Goal: Task Accomplishment & Management: Manage account settings

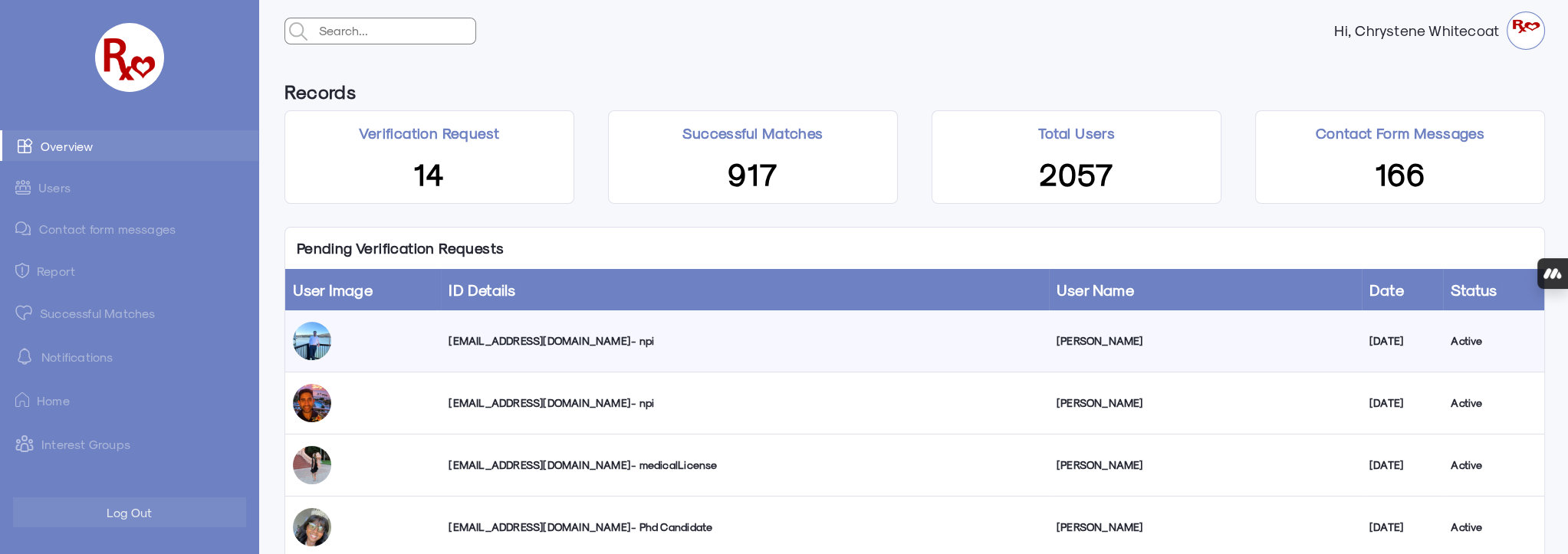
click at [505, 340] on div "[EMAIL_ADDRESS][DOMAIN_NAME] - npi" at bounding box center [745, 341] width 592 height 15
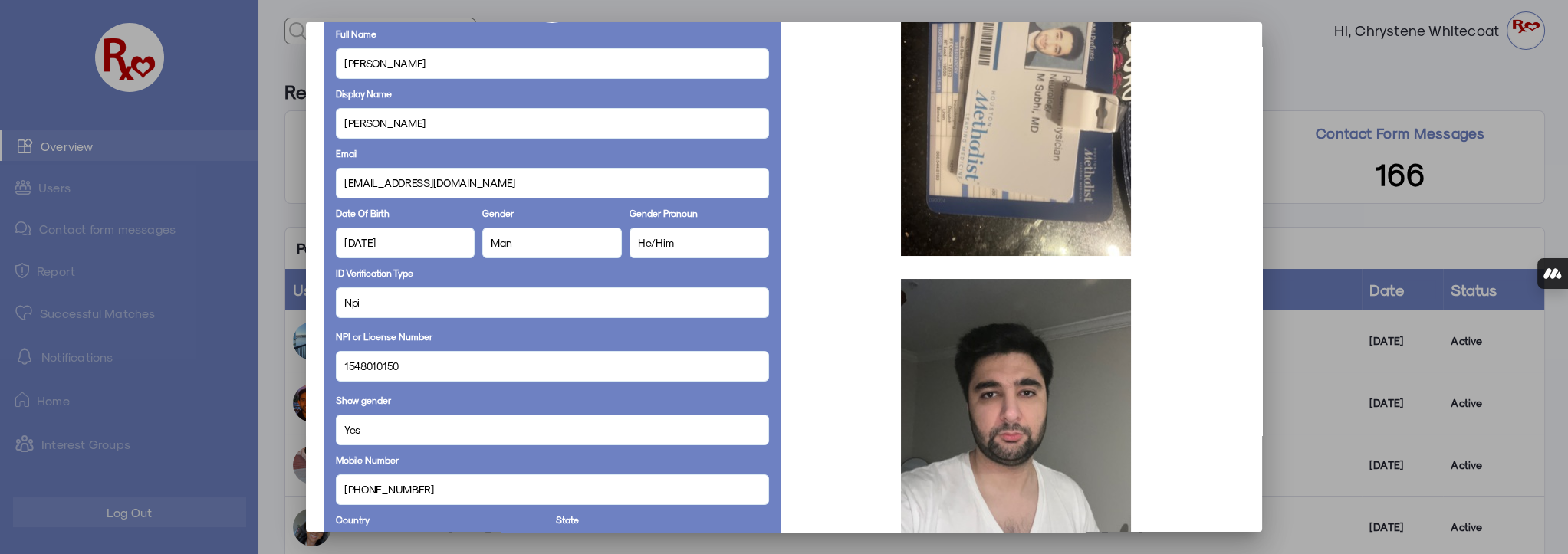
scroll to position [209, 0]
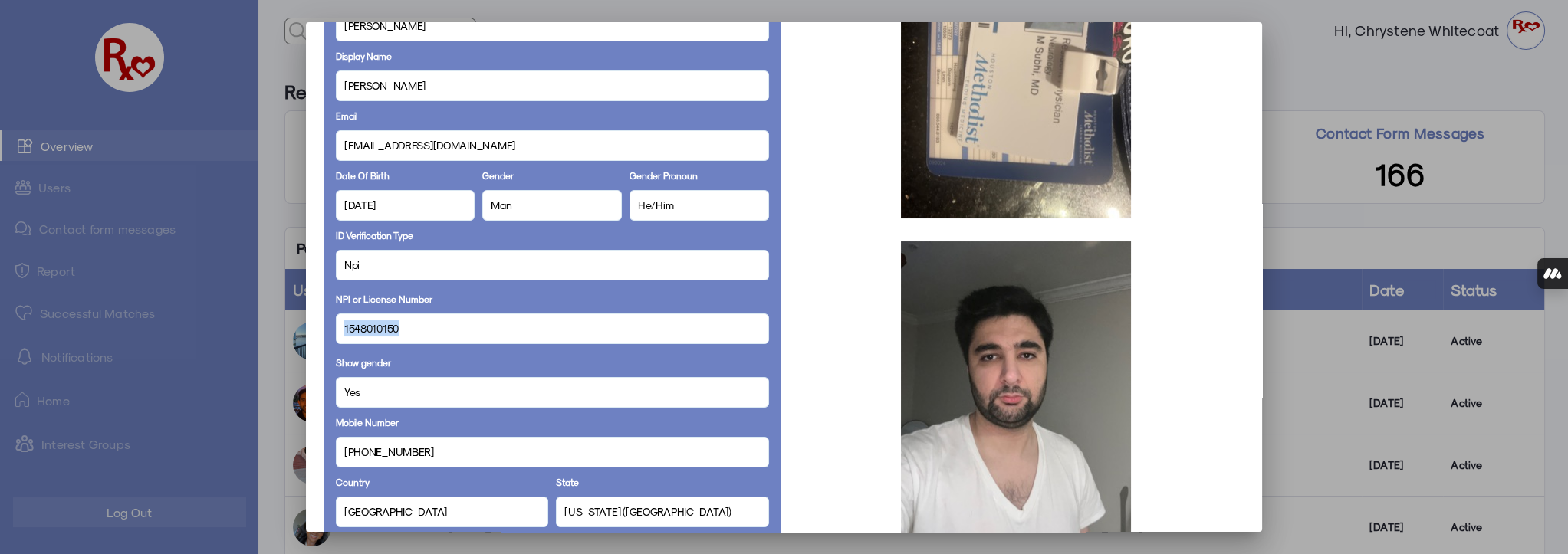
drag, startPoint x: 402, startPoint y: 328, endPoint x: 342, endPoint y: 328, distance: 60.0
click at [336, 331] on div "1548010150" at bounding box center [553, 329] width 433 height 31
copy span "1548010150"
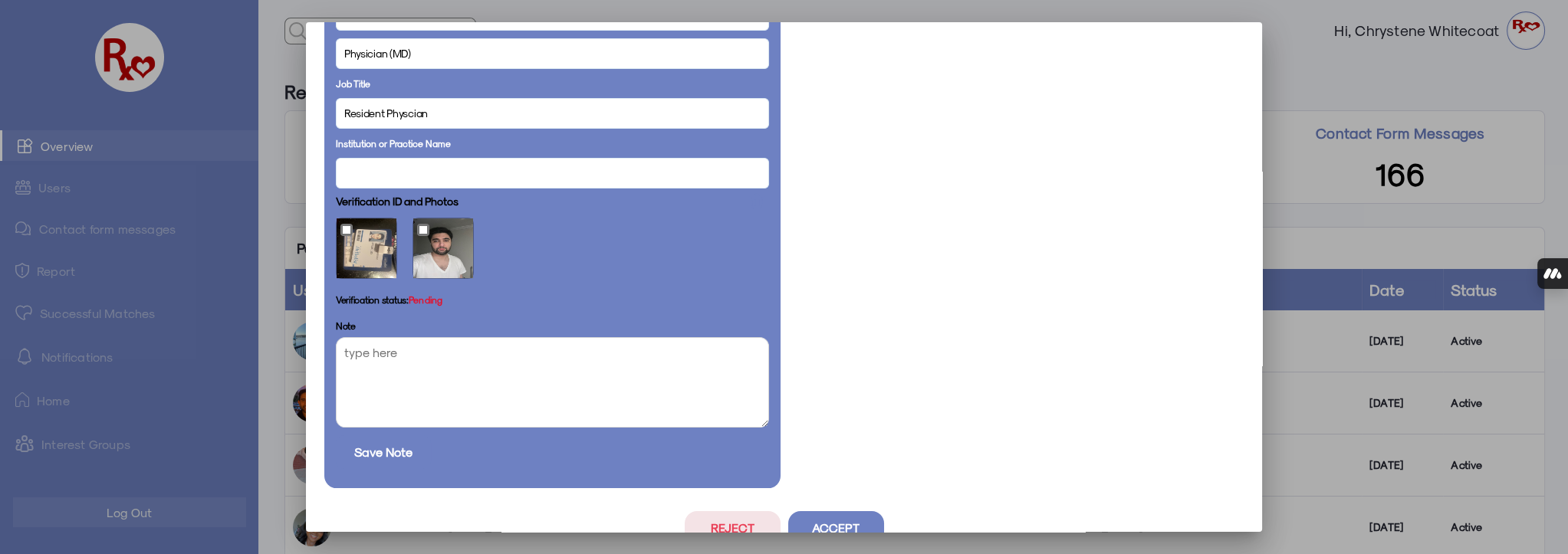
scroll to position [835, 0]
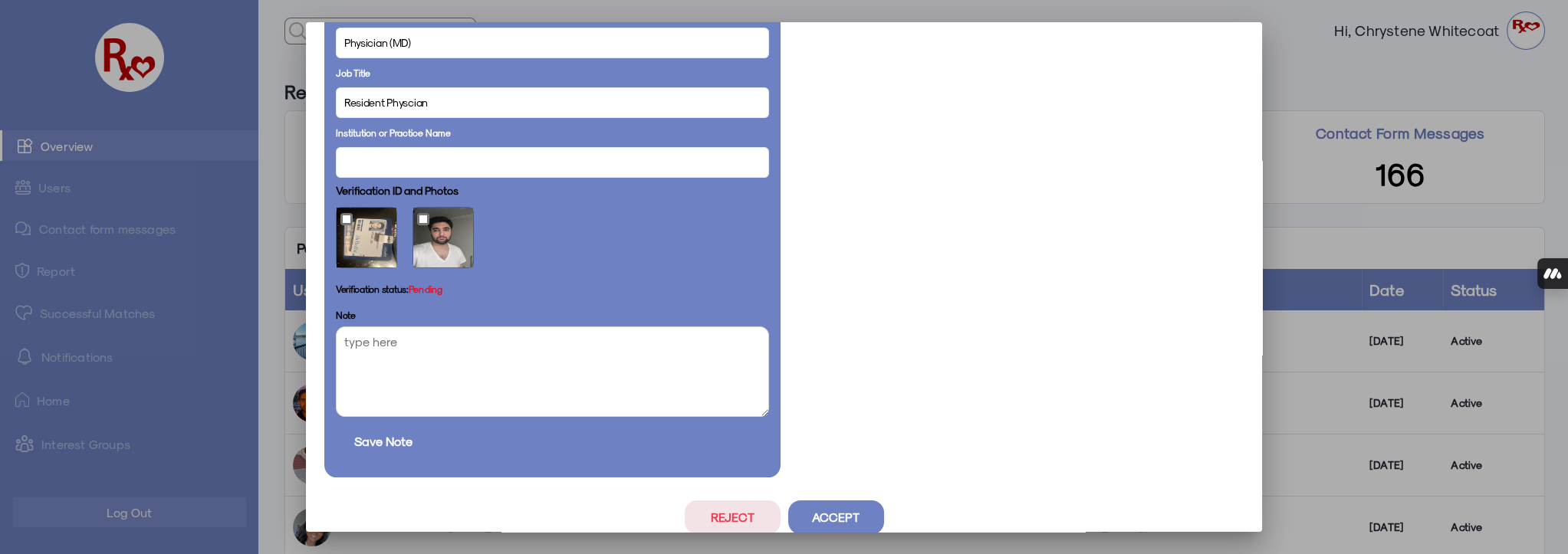
click at [721, 514] on button "Reject" at bounding box center [732, 518] width 96 height 34
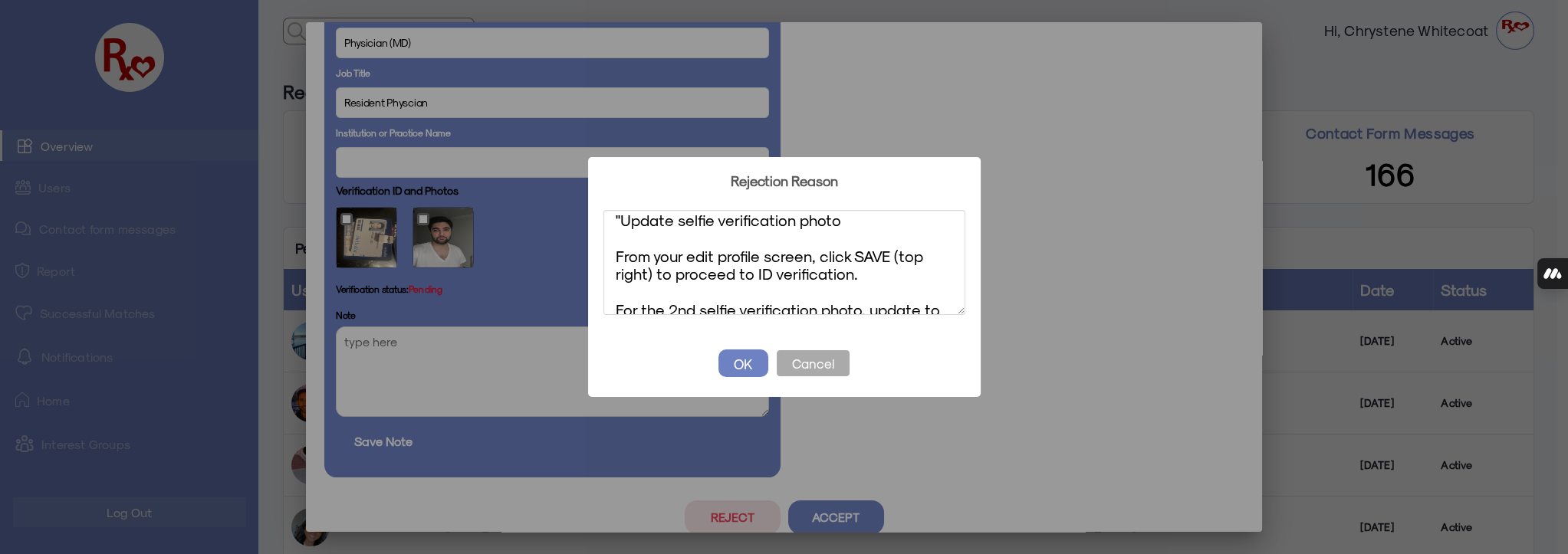
scroll to position [0, 0]
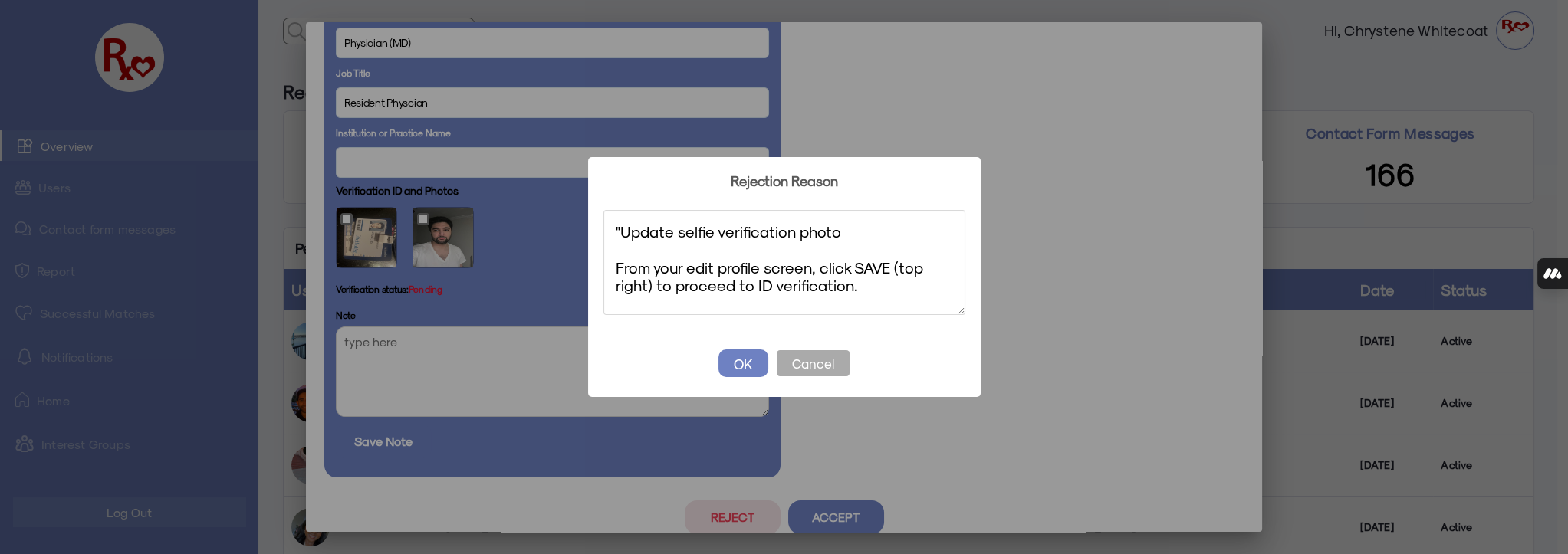
drag, startPoint x: 620, startPoint y: 230, endPoint x: 544, endPoint y: 226, distance: 76.1
click at [544, 226] on div "? ! i Rejection Reason × "Update selfie verification photo From your edit profi…" at bounding box center [784, 277] width 1568 height 554
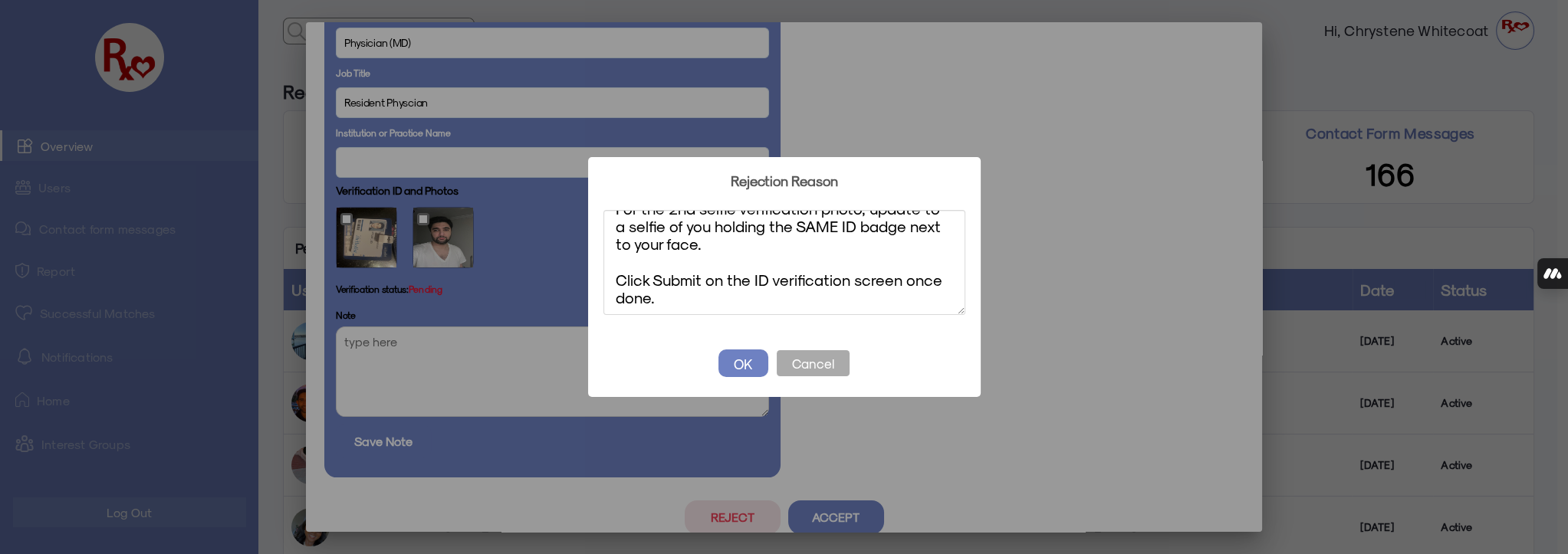
scroll to position [115, 0]
type textarea "Update selfie verification photo From your edit profile screen, click SAVE (top…"
click at [744, 364] on button "OK" at bounding box center [743, 364] width 50 height 28
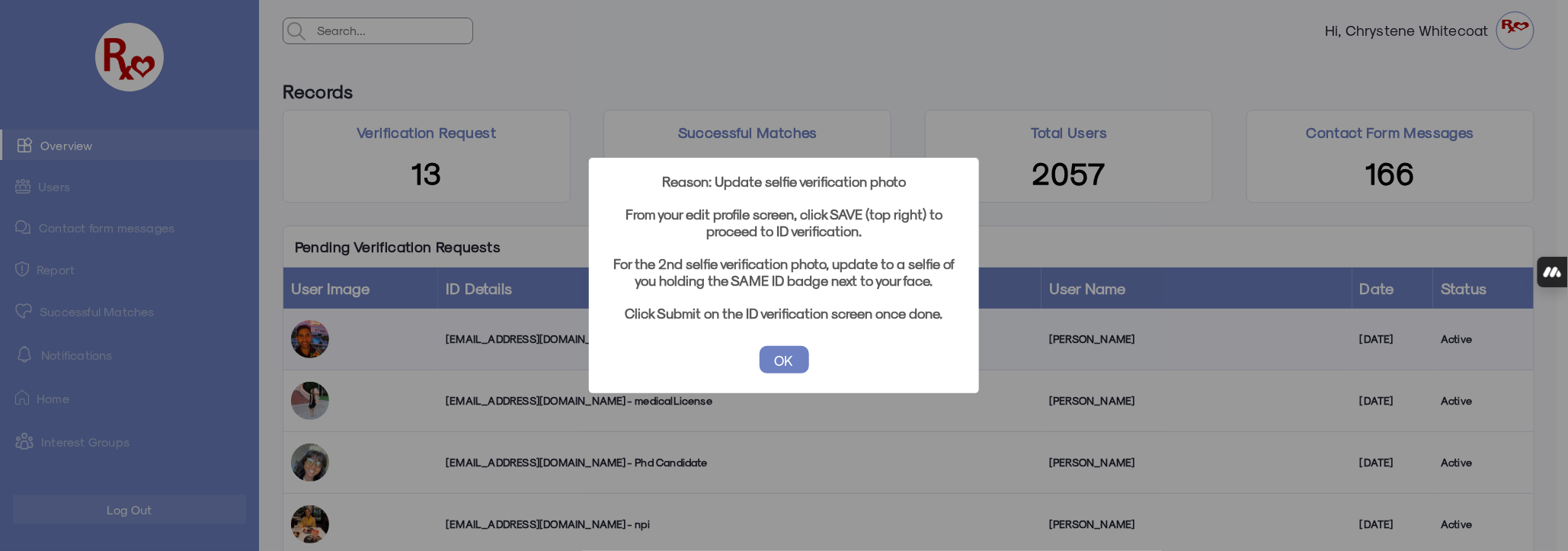
click at [784, 355] on button "OK" at bounding box center [784, 360] width 50 height 28
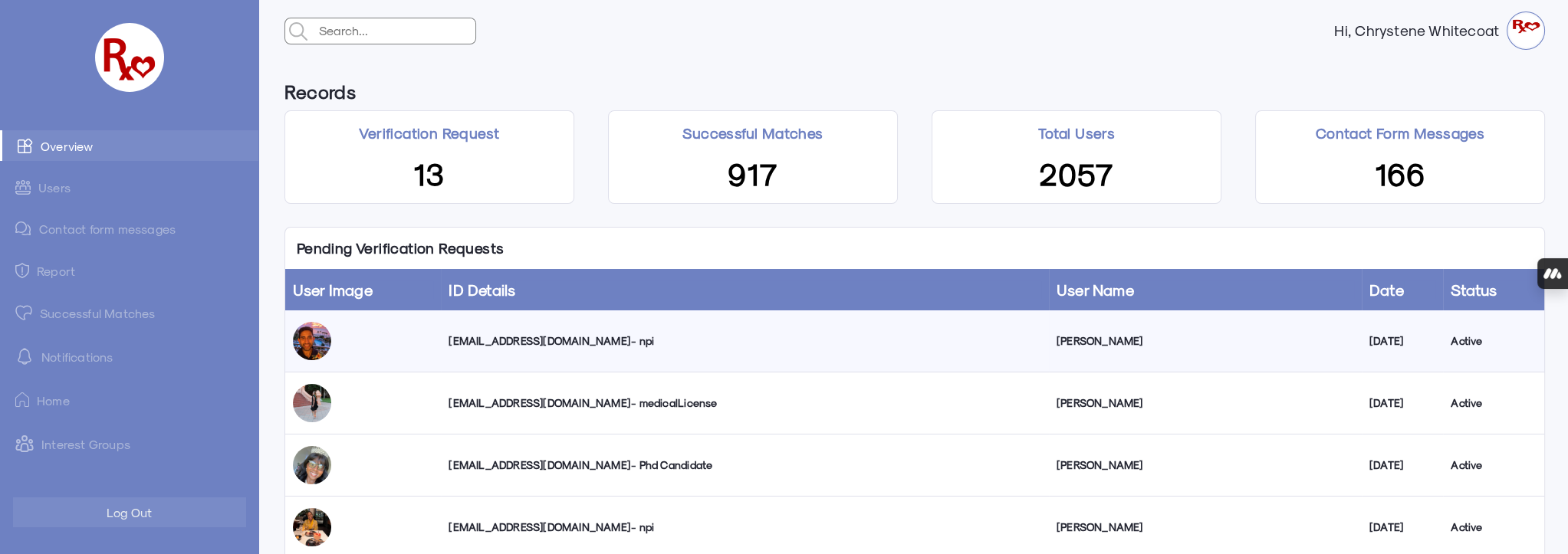
click at [523, 337] on div "[EMAIL_ADDRESS][DOMAIN_NAME] - npi" at bounding box center [745, 341] width 592 height 15
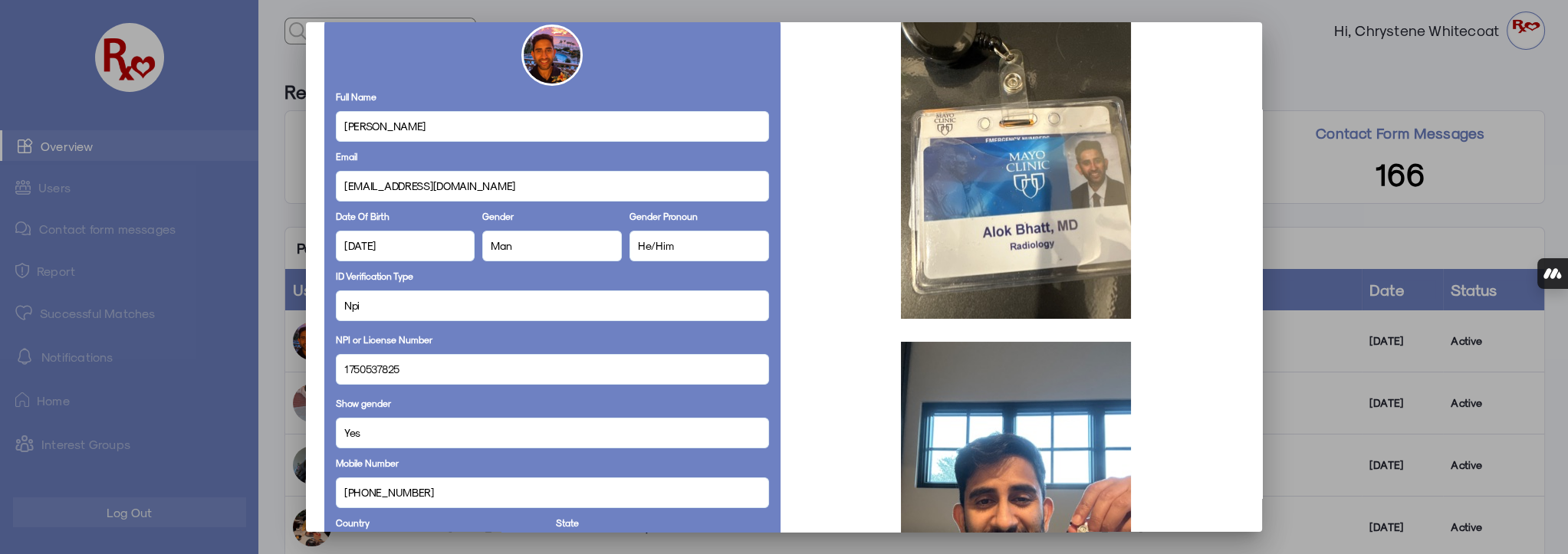
scroll to position [209, 0]
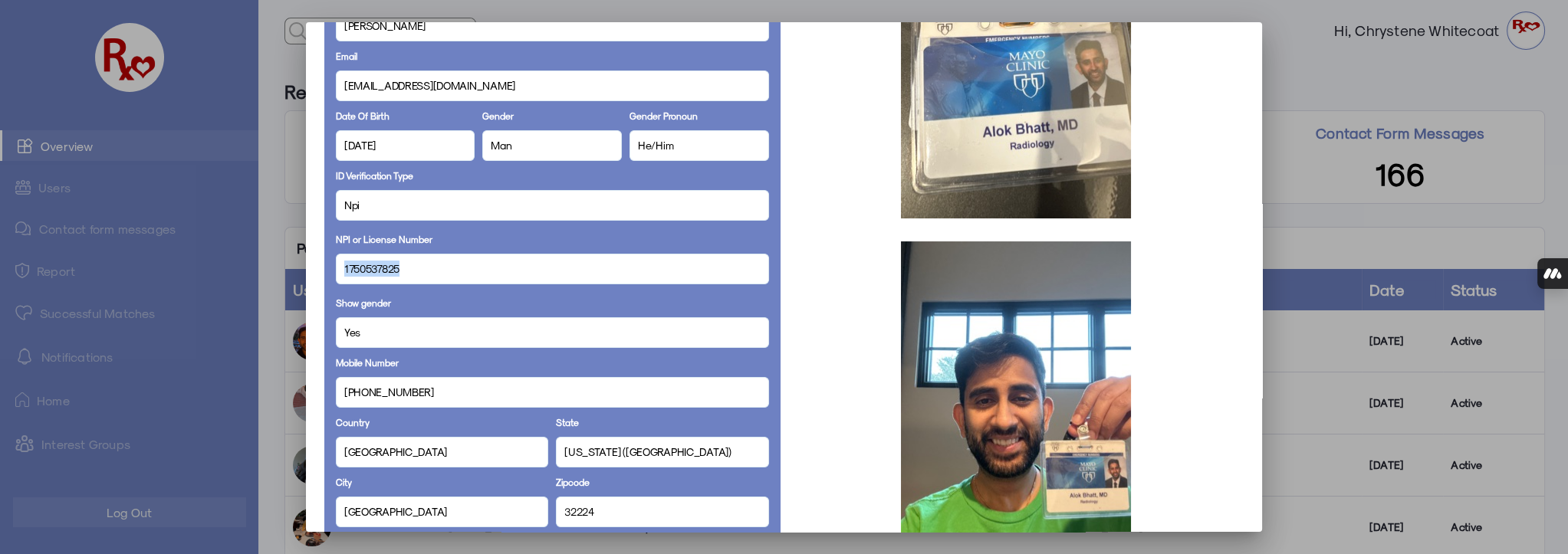
drag, startPoint x: 403, startPoint y: 267, endPoint x: 310, endPoint y: 267, distance: 93.0
click at [310, 267] on mat-dialog-container "Personal Details Full Name [PERSON_NAME] Email [EMAIL_ADDRESS][DOMAIN_NAME] Dat…" at bounding box center [784, 277] width 956 height 510
copy span "1750537825"
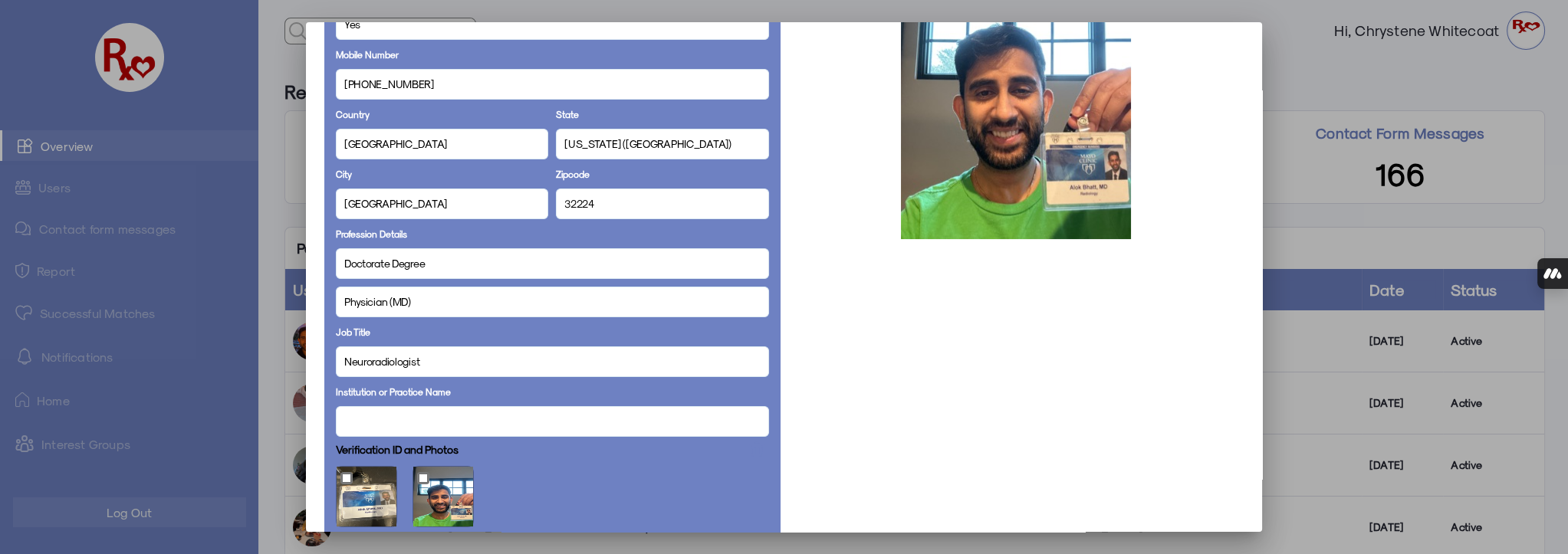
scroll to position [796, 0]
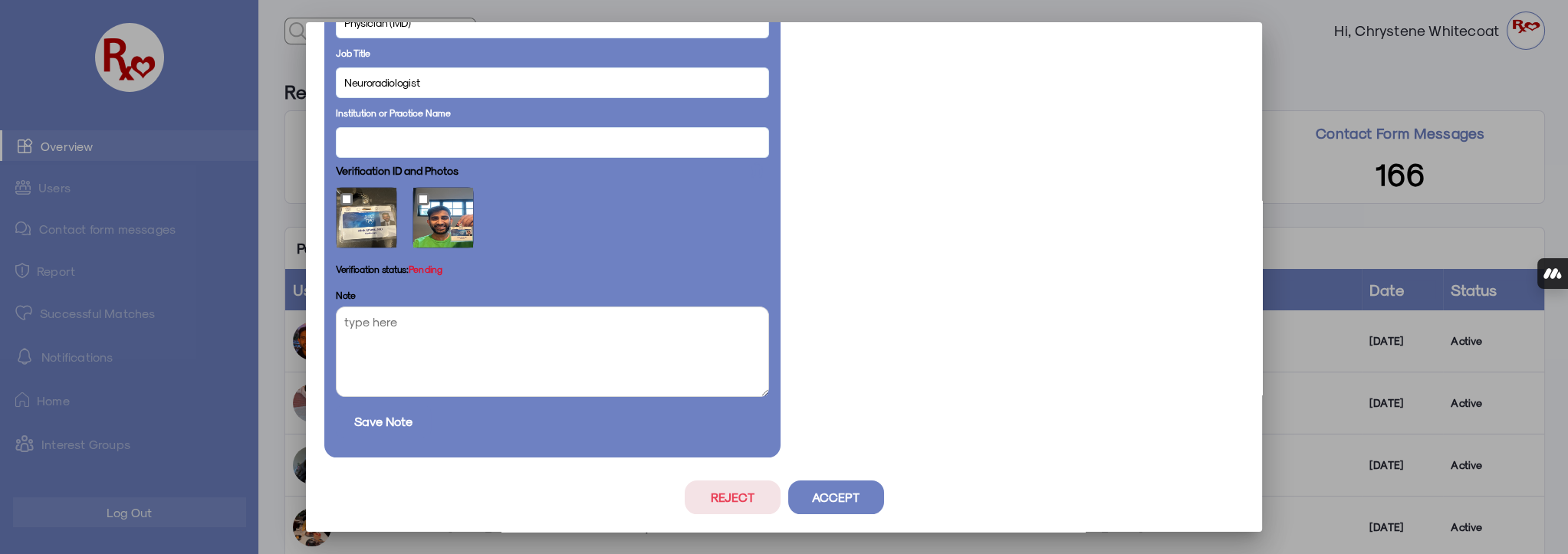
click at [829, 495] on button "Accept" at bounding box center [836, 498] width 96 height 34
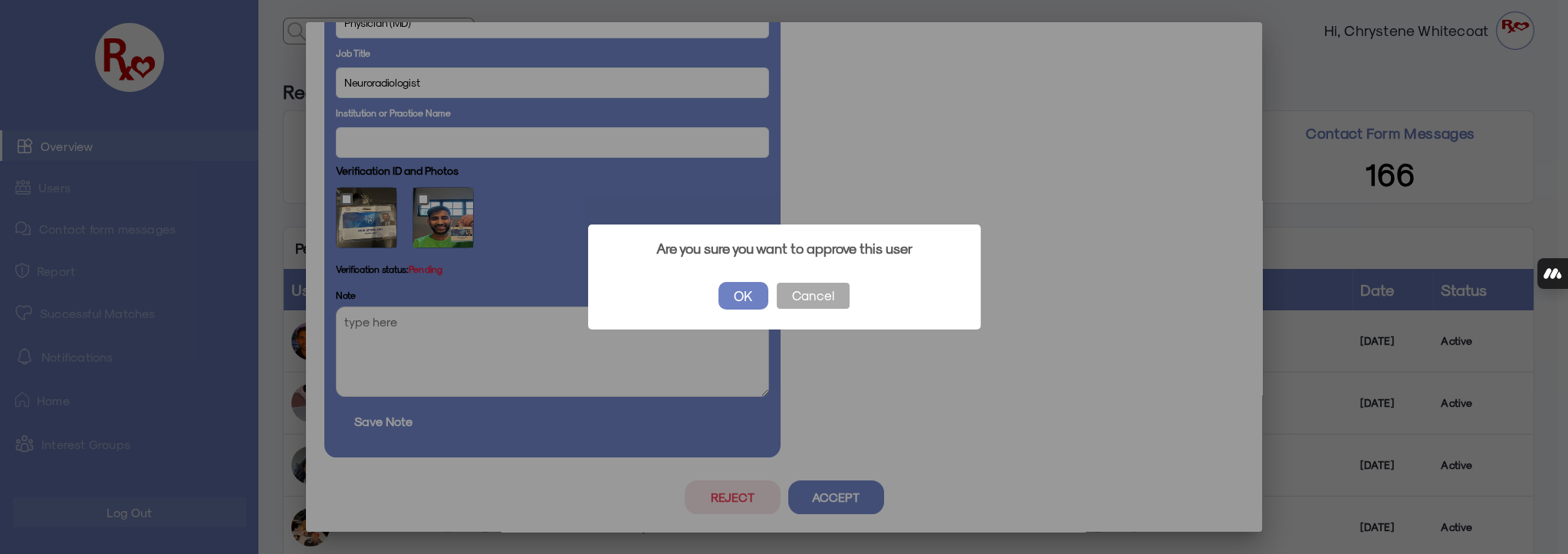
click at [742, 290] on button "OK" at bounding box center [743, 296] width 50 height 28
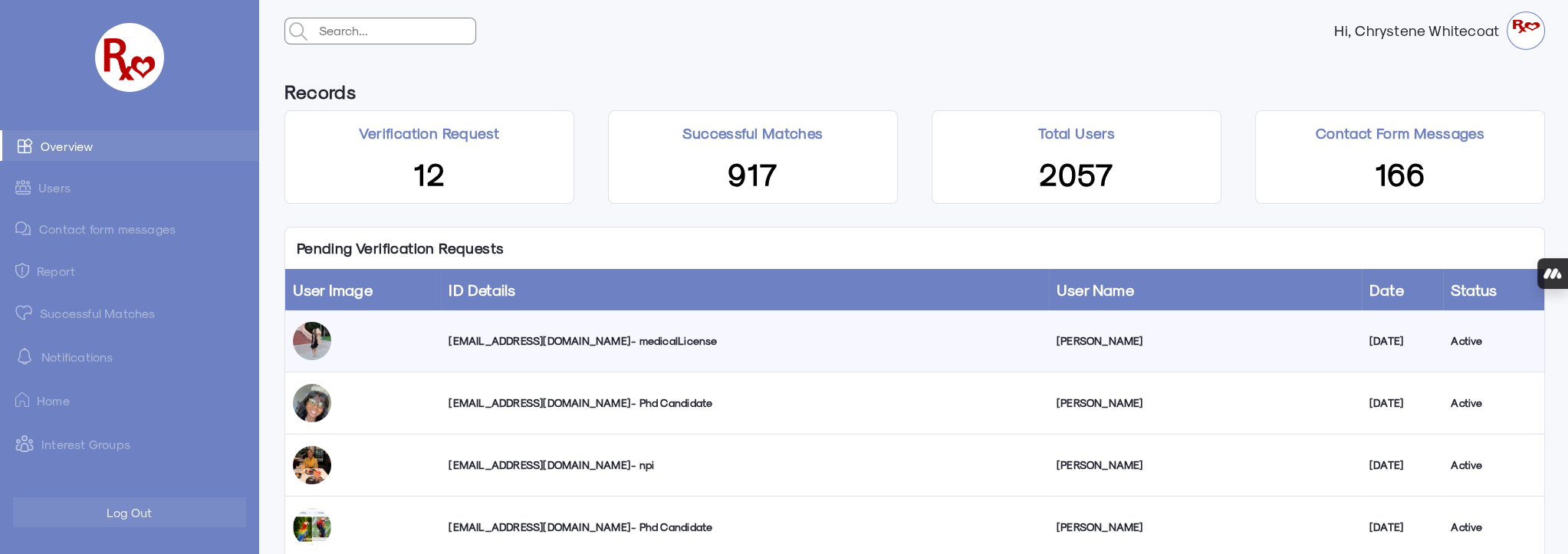
click at [579, 335] on div "[EMAIL_ADDRESS][DOMAIN_NAME] - medicalLicense" at bounding box center [745, 341] width 592 height 15
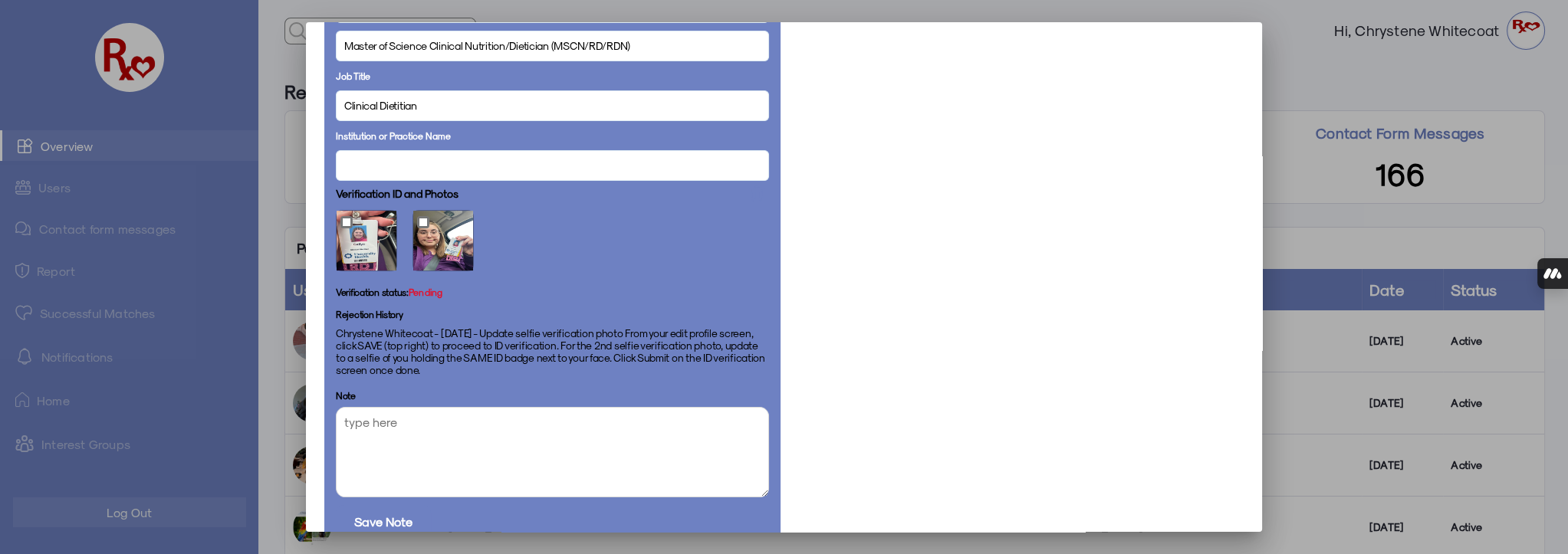
scroll to position [941, 0]
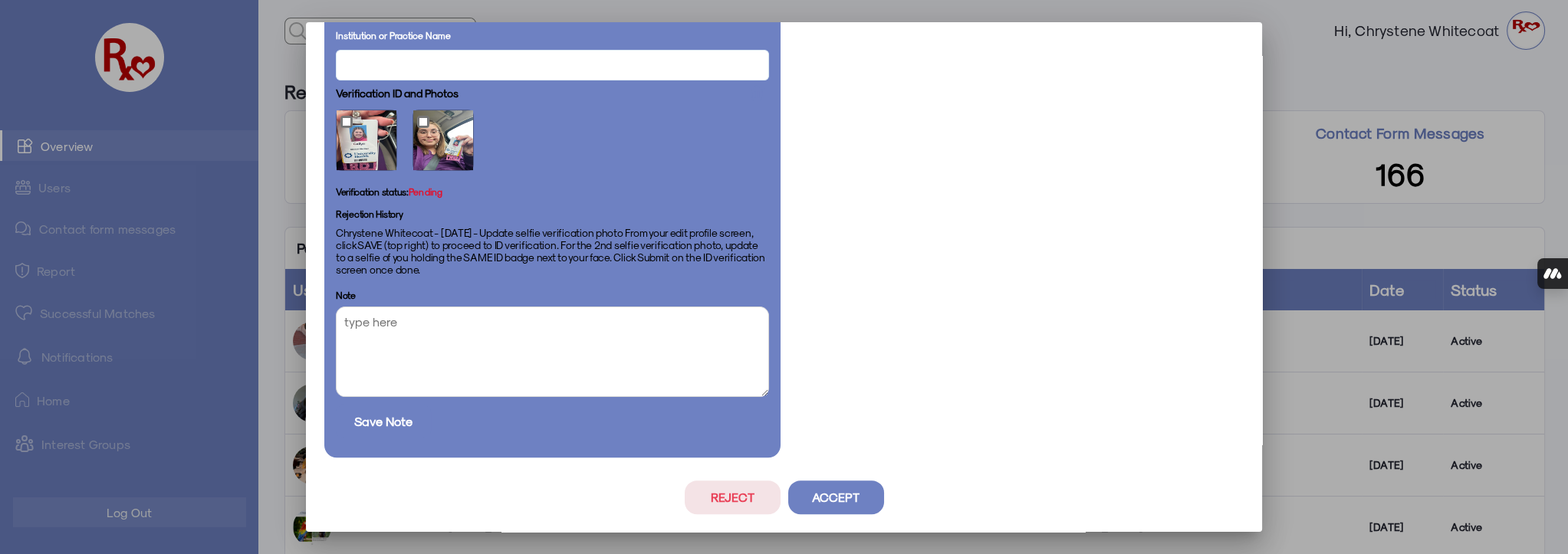
click at [836, 506] on button "Accept" at bounding box center [836, 498] width 96 height 34
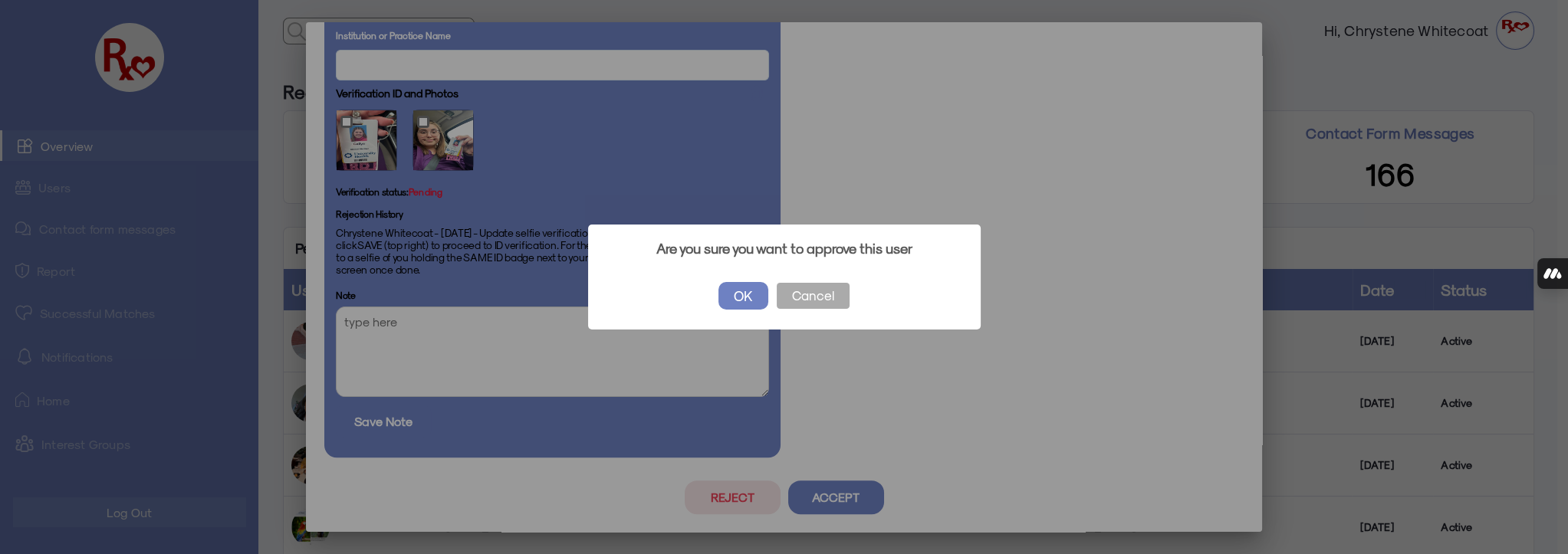
click at [748, 297] on button "OK" at bounding box center [743, 296] width 50 height 28
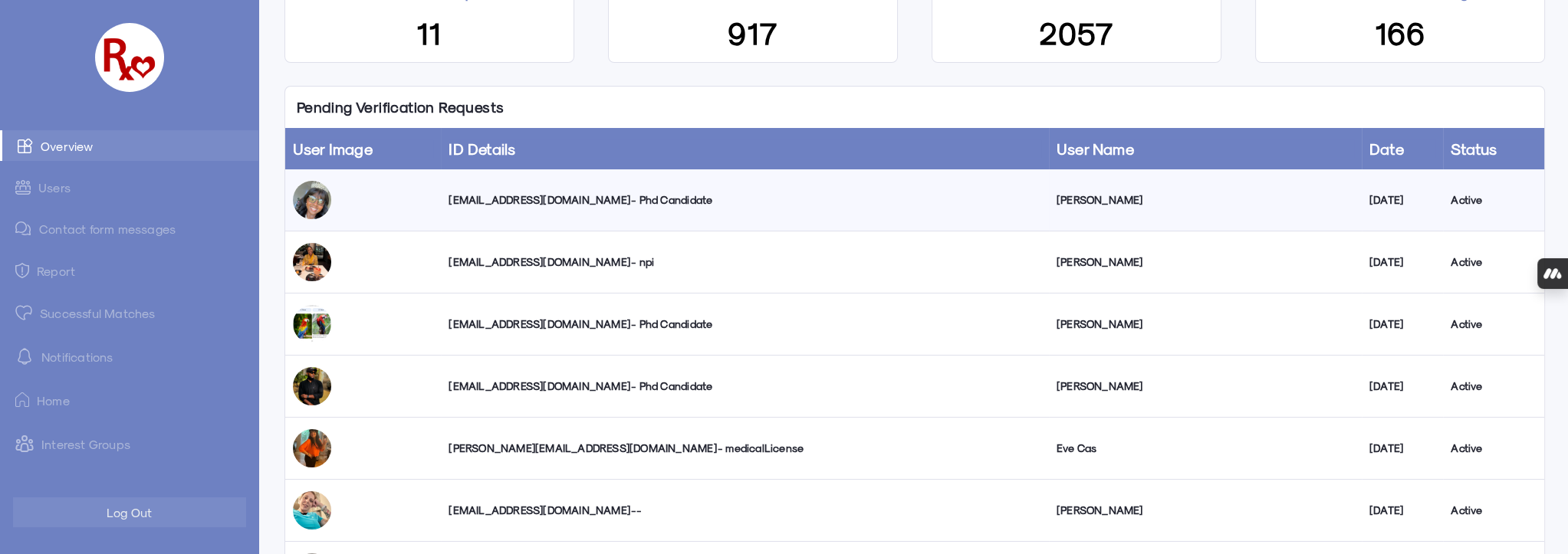
scroll to position [0, 0]
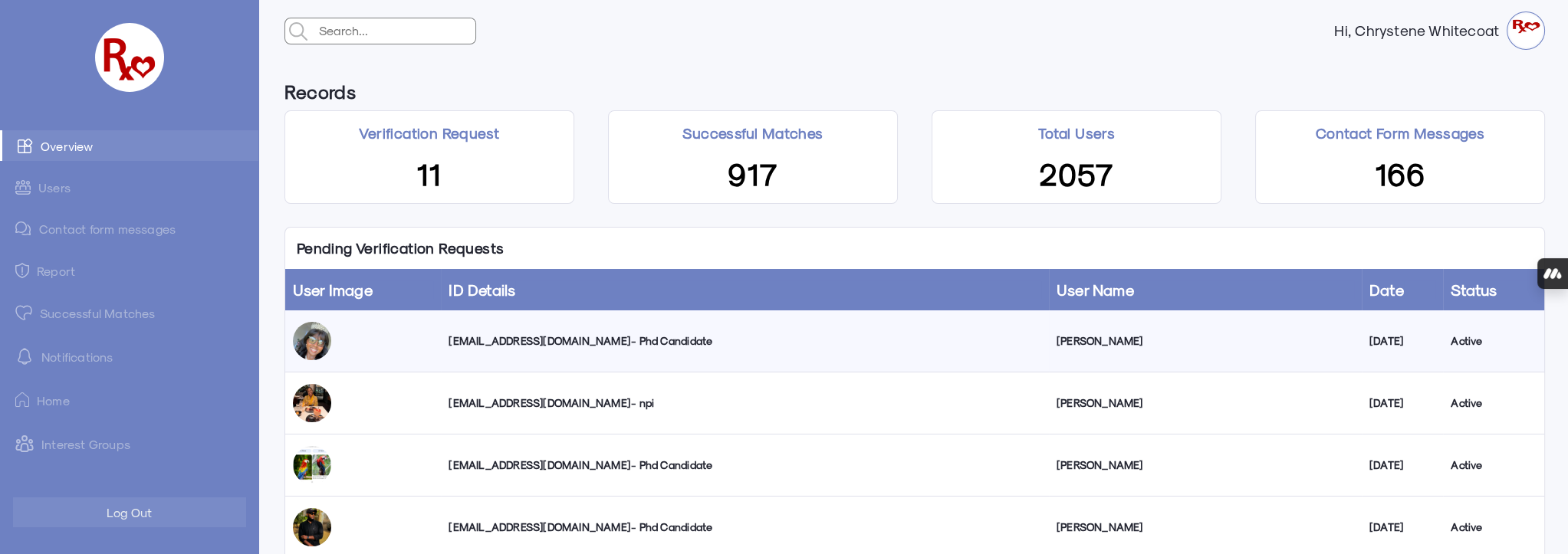
click at [96, 314] on link "Successful Matches" at bounding box center [129, 313] width 258 height 31
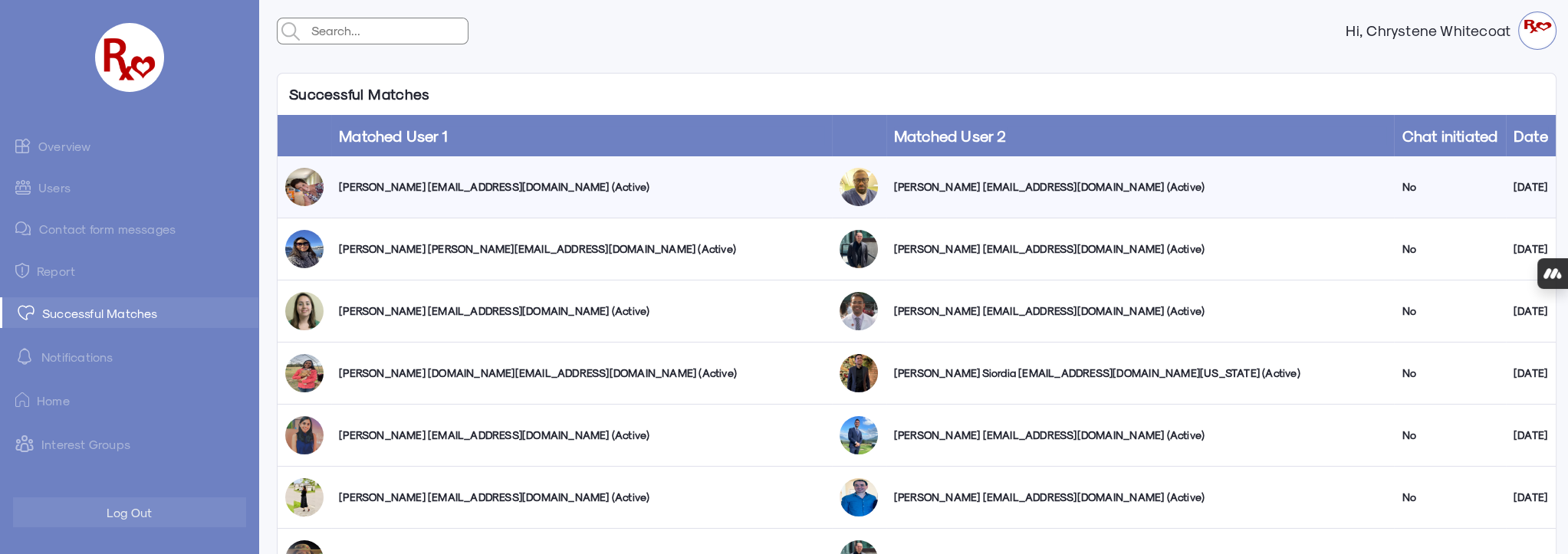
click at [53, 186] on link "Users" at bounding box center [129, 187] width 258 height 30
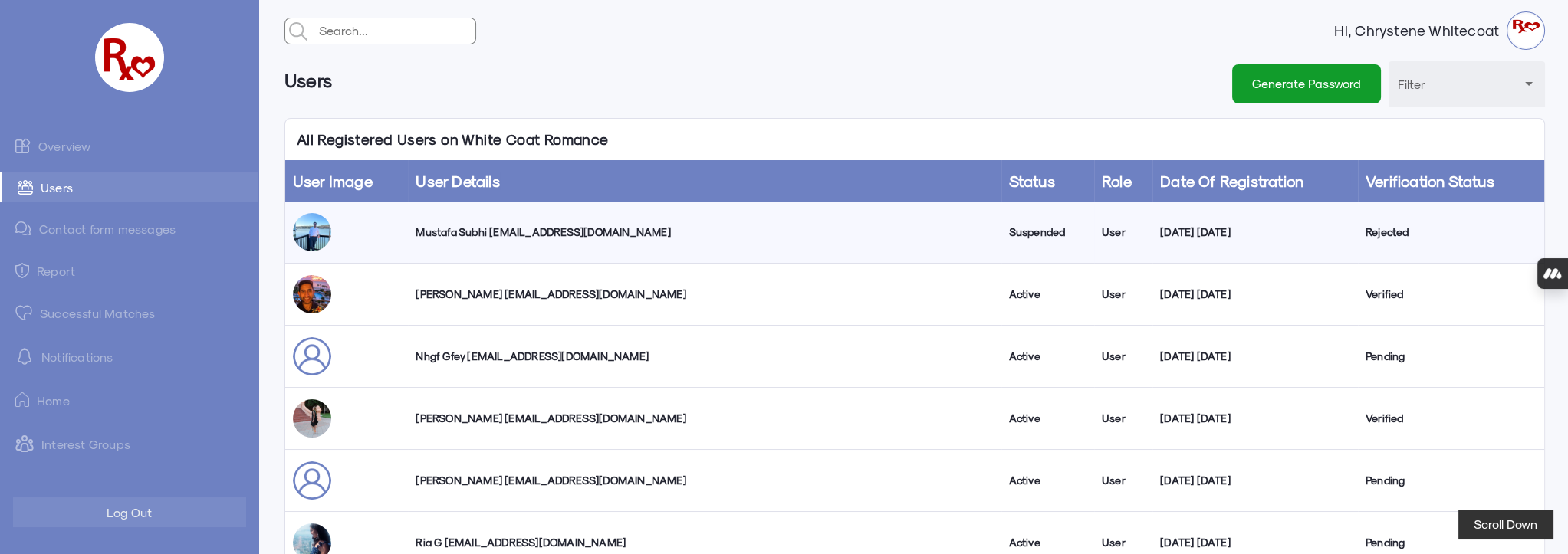
click at [80, 143] on link "Overview" at bounding box center [129, 146] width 258 height 31
